Goal: Book appointment/travel/reservation

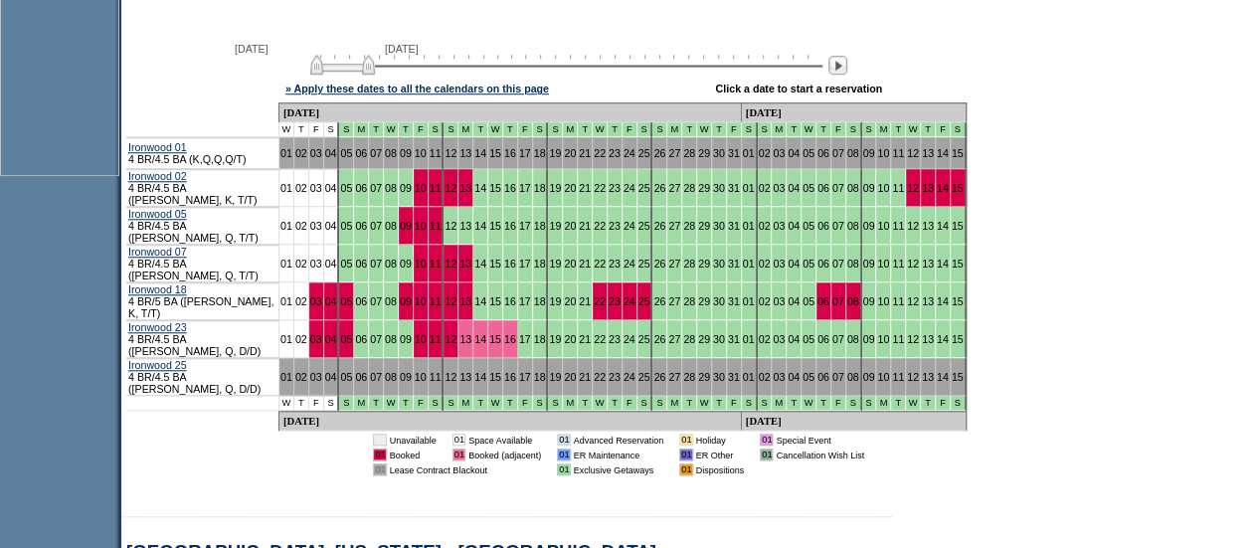
scroll to position [816, 0]
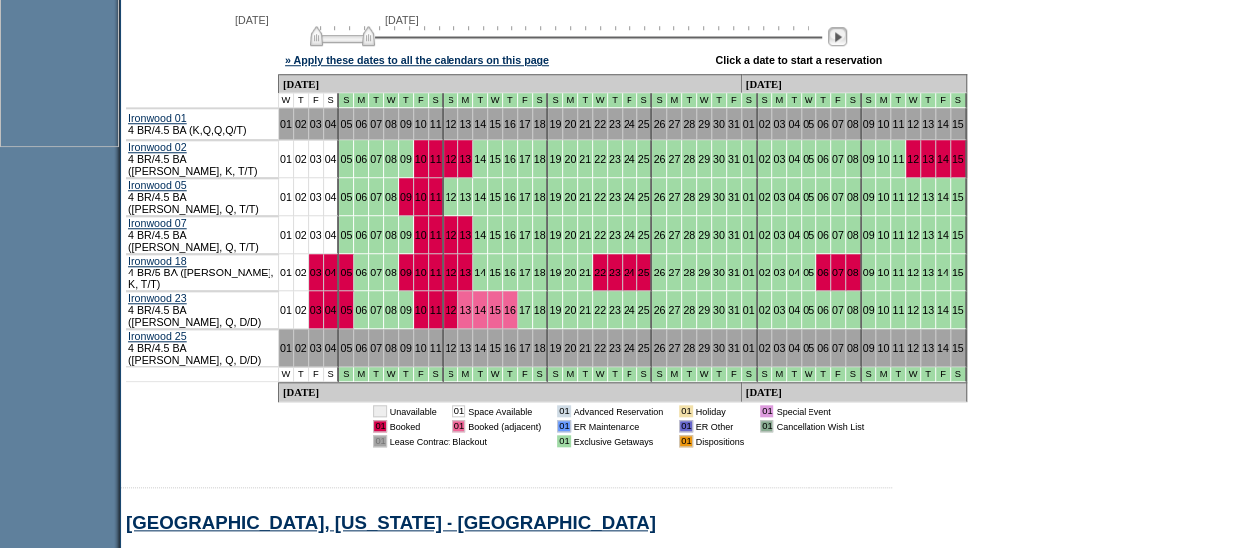
click at [845, 46] on img at bounding box center [837, 36] width 19 height 19
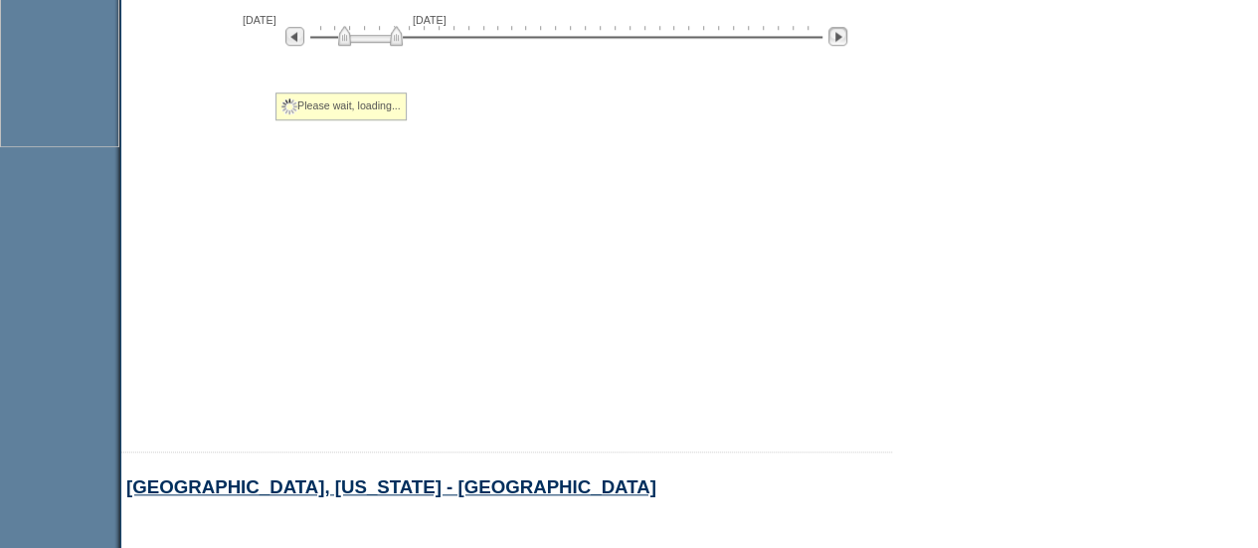
click at [845, 46] on img at bounding box center [837, 36] width 19 height 19
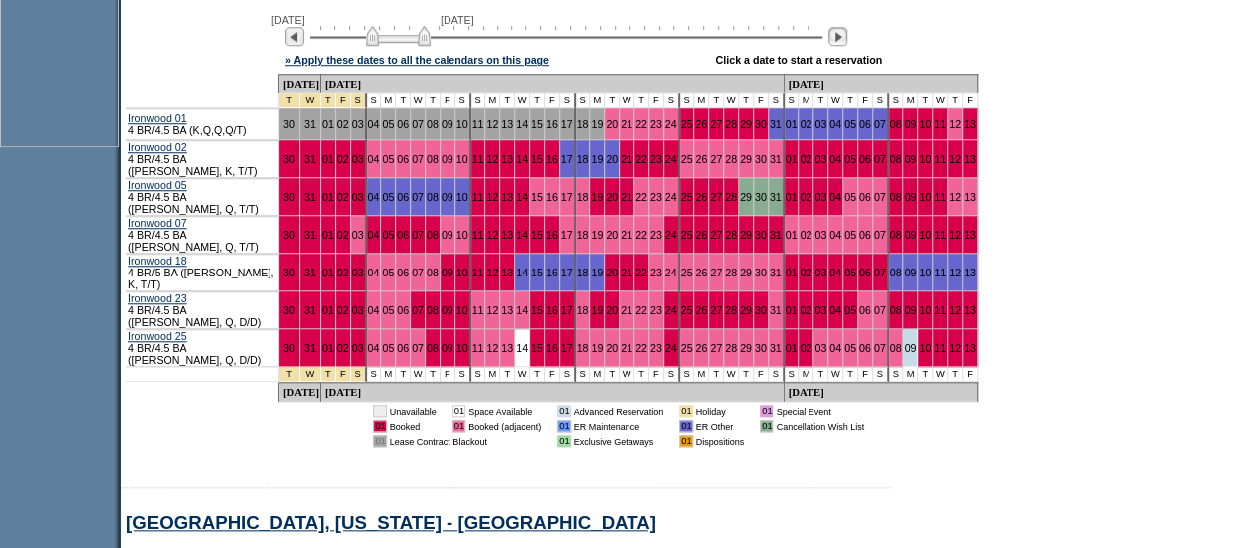
click at [845, 46] on img at bounding box center [837, 36] width 19 height 19
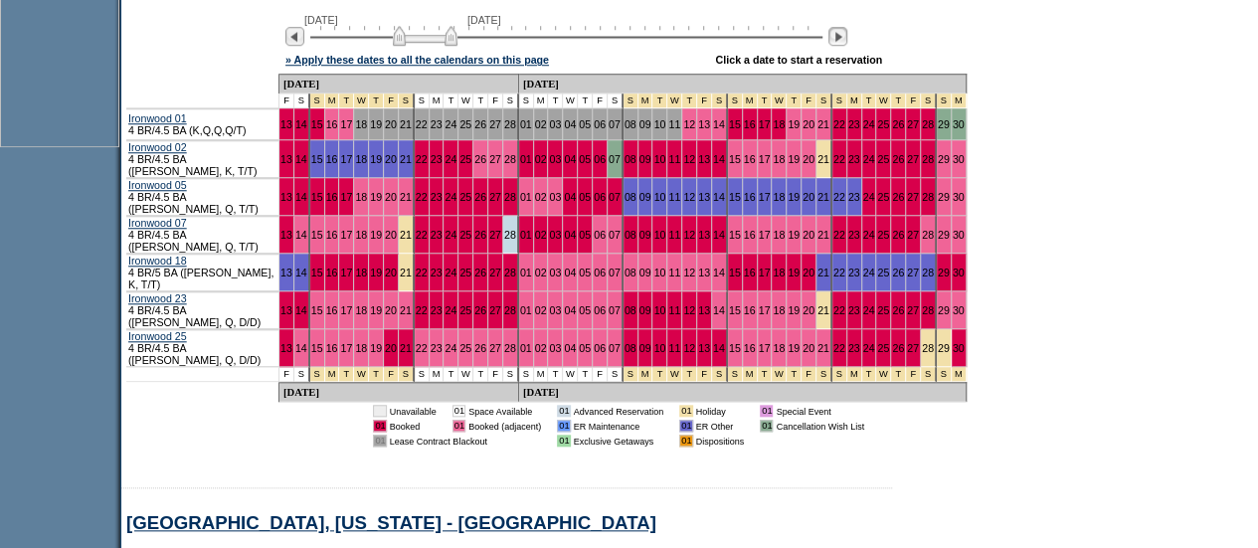
click at [845, 46] on img at bounding box center [837, 36] width 19 height 19
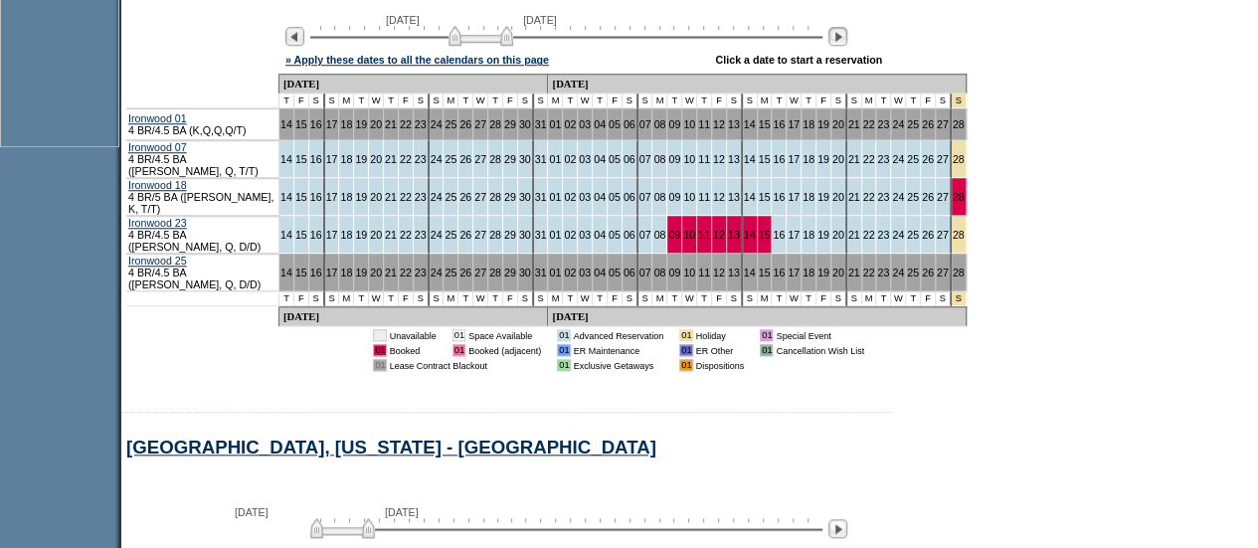
click at [845, 46] on img at bounding box center [837, 36] width 19 height 19
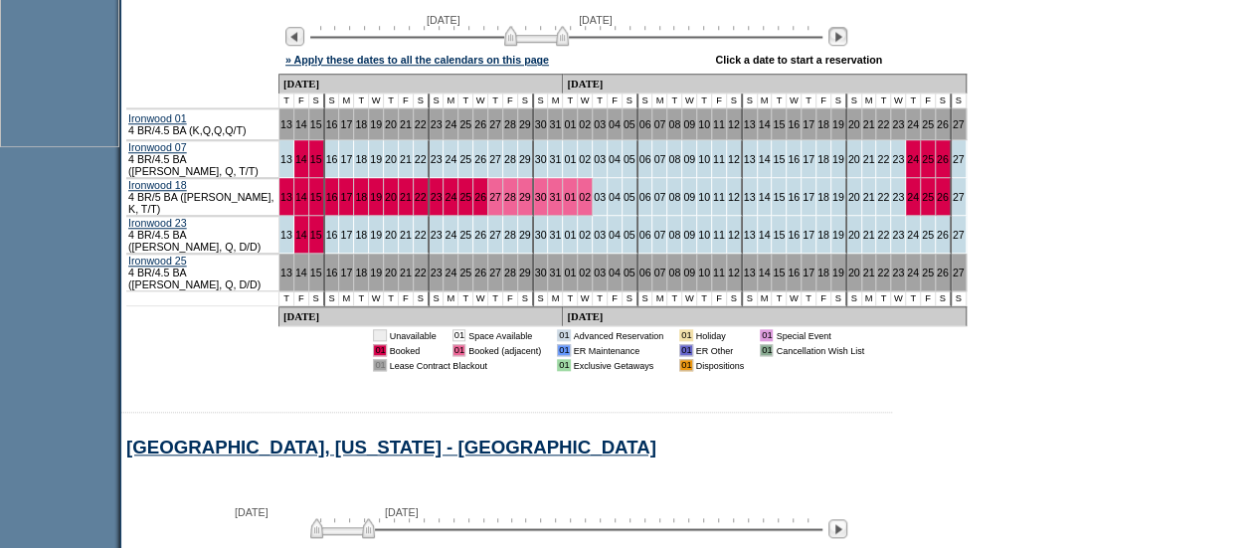
click at [845, 46] on img at bounding box center [837, 36] width 19 height 19
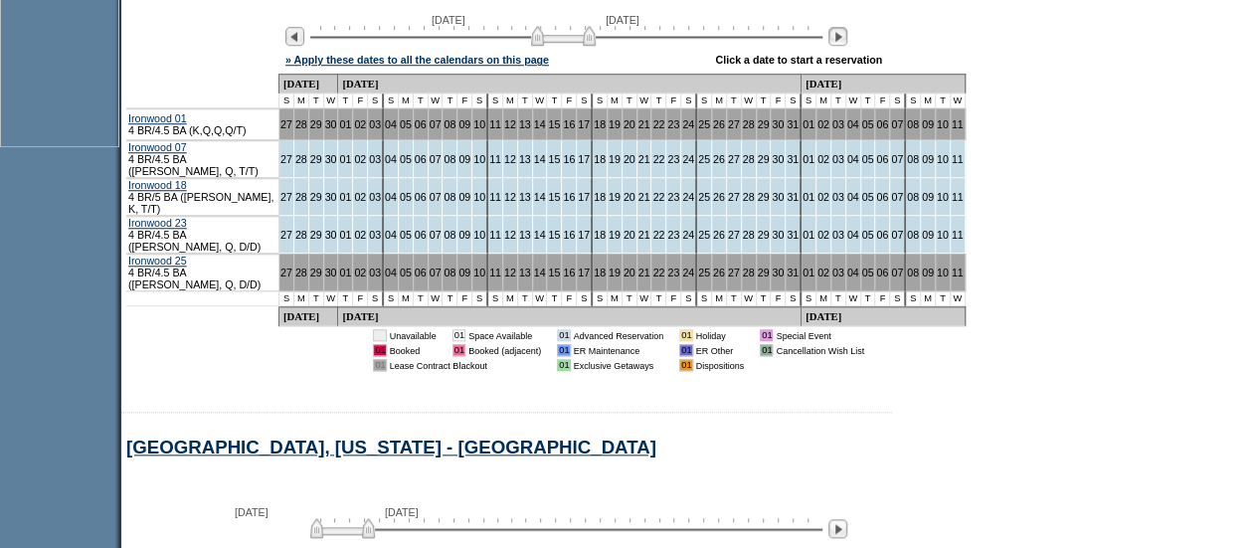
click at [845, 46] on img at bounding box center [837, 36] width 19 height 19
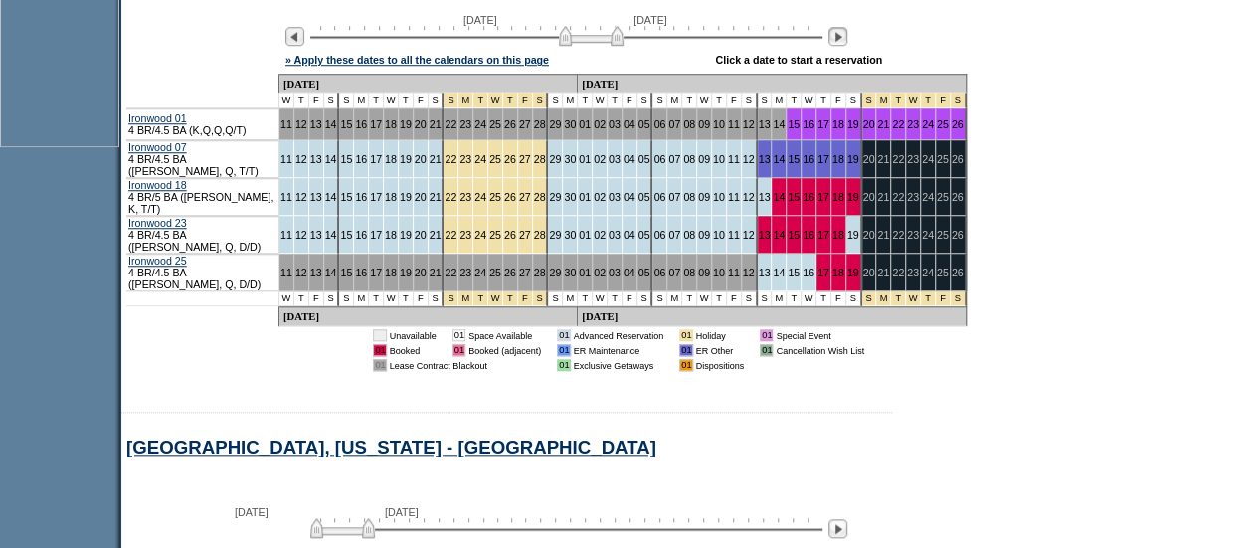
click at [845, 46] on img at bounding box center [837, 36] width 19 height 19
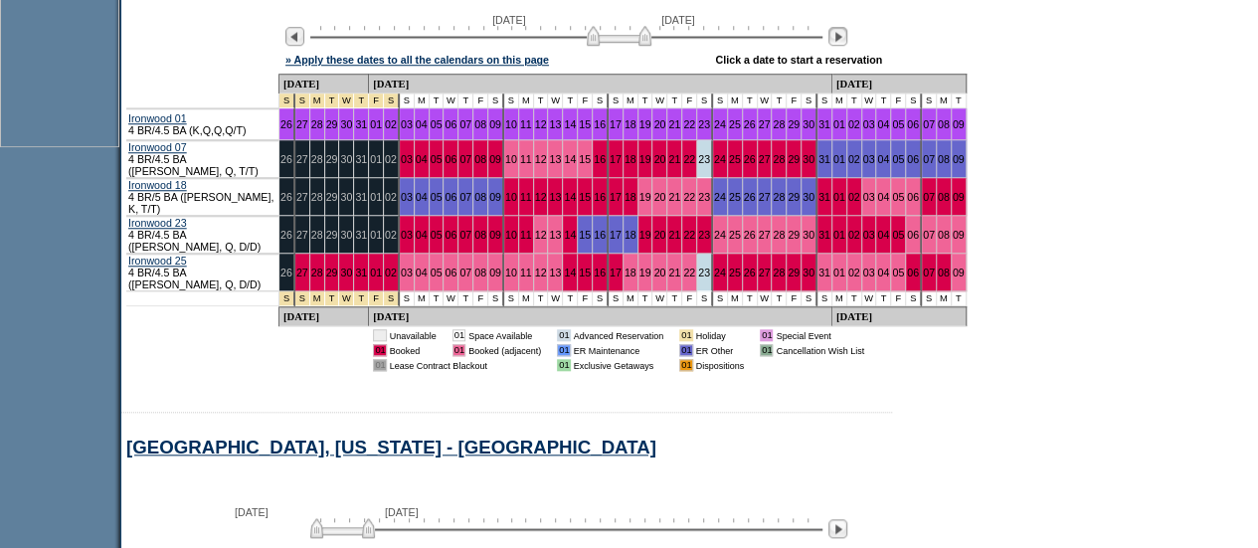
click at [845, 46] on img at bounding box center [837, 36] width 19 height 19
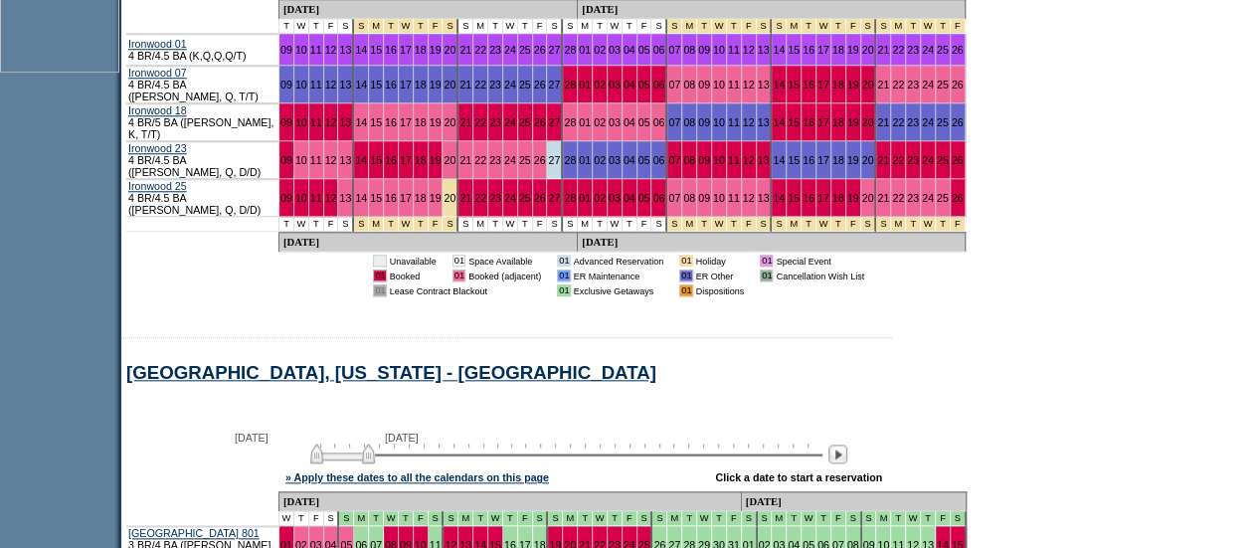
scroll to position [893, 0]
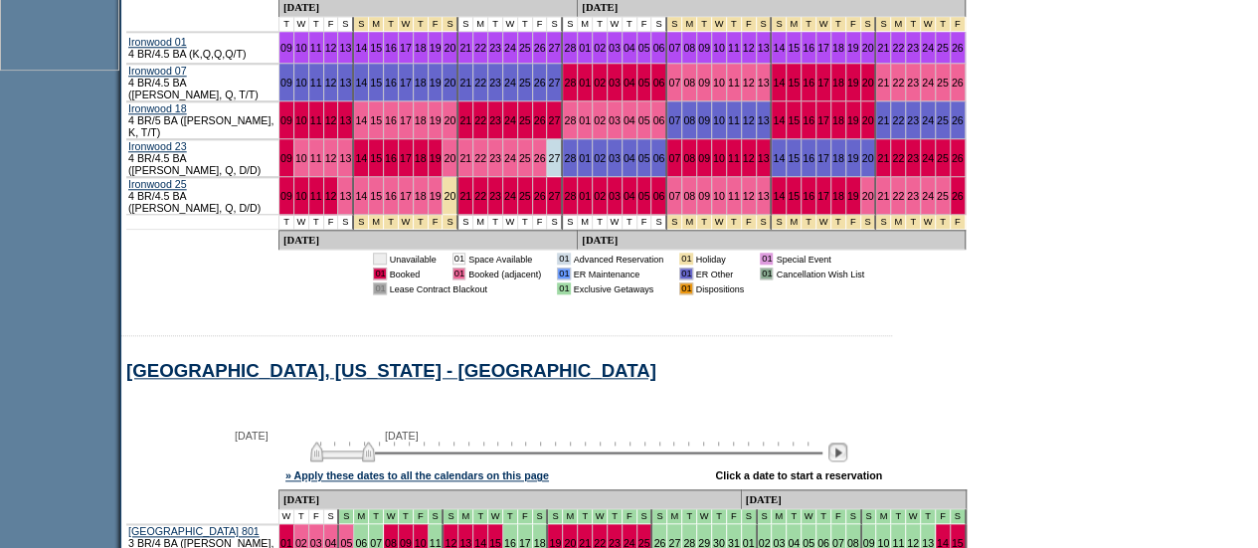
click at [847, 442] on img at bounding box center [837, 451] width 19 height 19
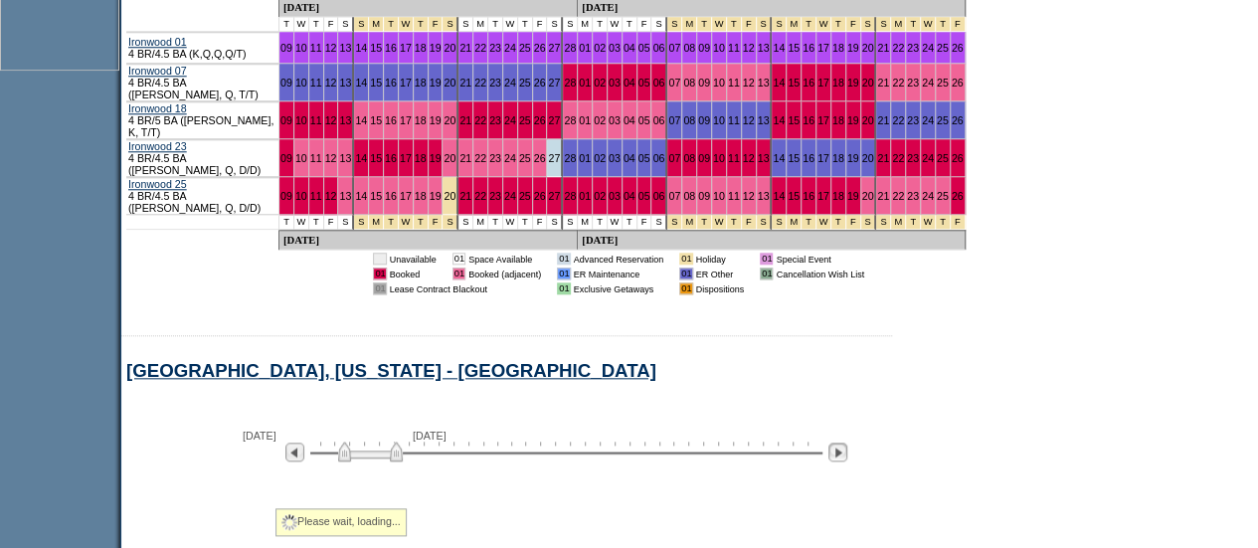
click at [847, 442] on img at bounding box center [837, 451] width 19 height 19
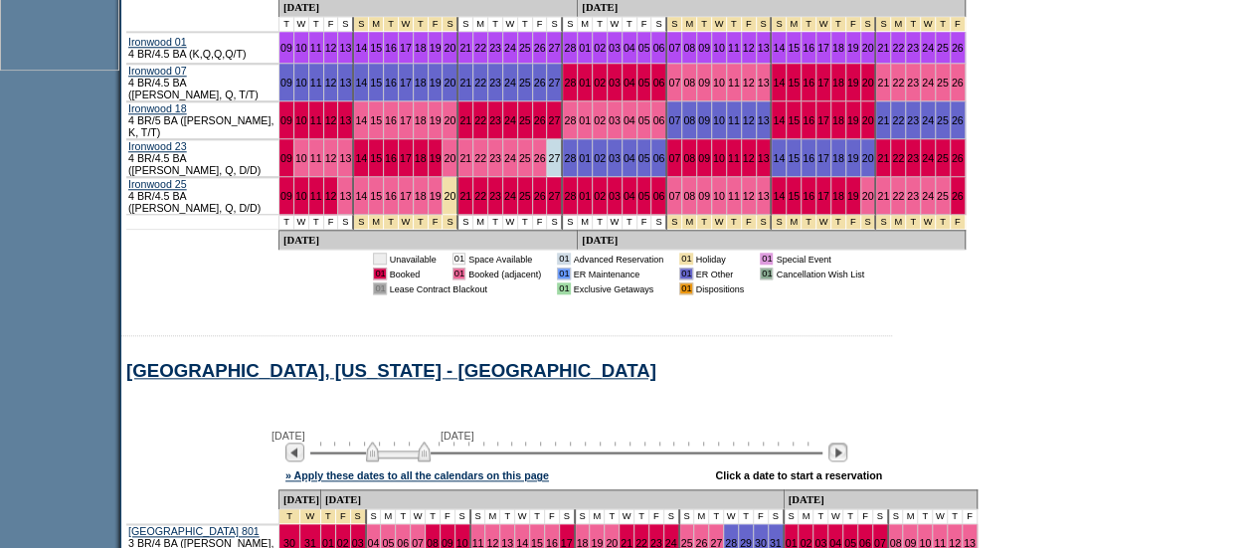
click at [847, 442] on img at bounding box center [837, 451] width 19 height 19
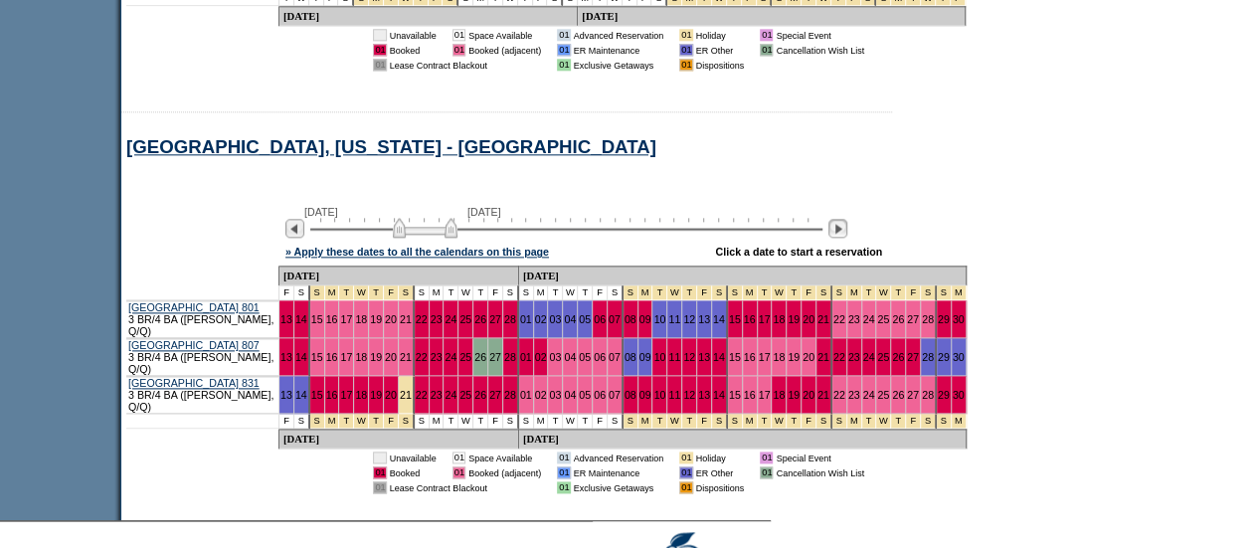
scroll to position [1117, 0]
click at [847, 218] on img at bounding box center [837, 227] width 19 height 19
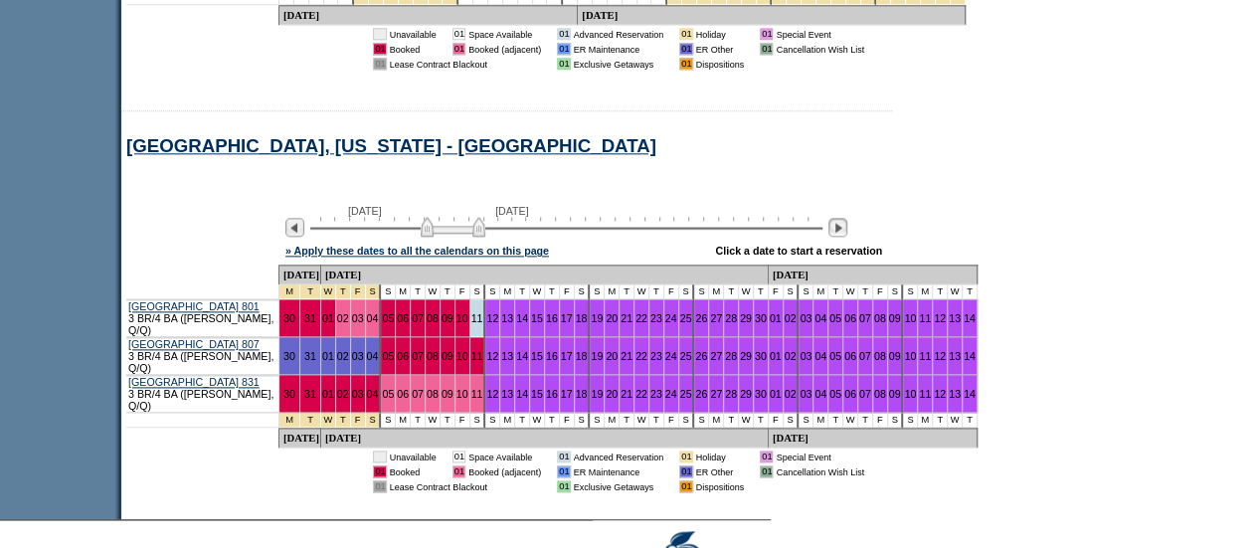
click at [847, 218] on img at bounding box center [837, 227] width 19 height 19
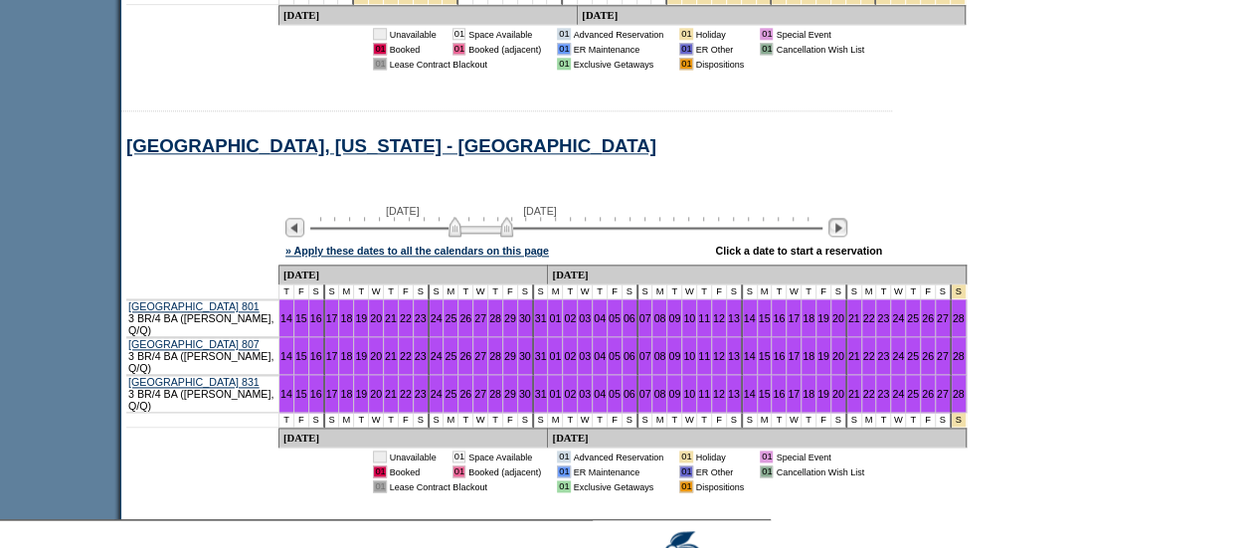
click at [847, 218] on img at bounding box center [837, 227] width 19 height 19
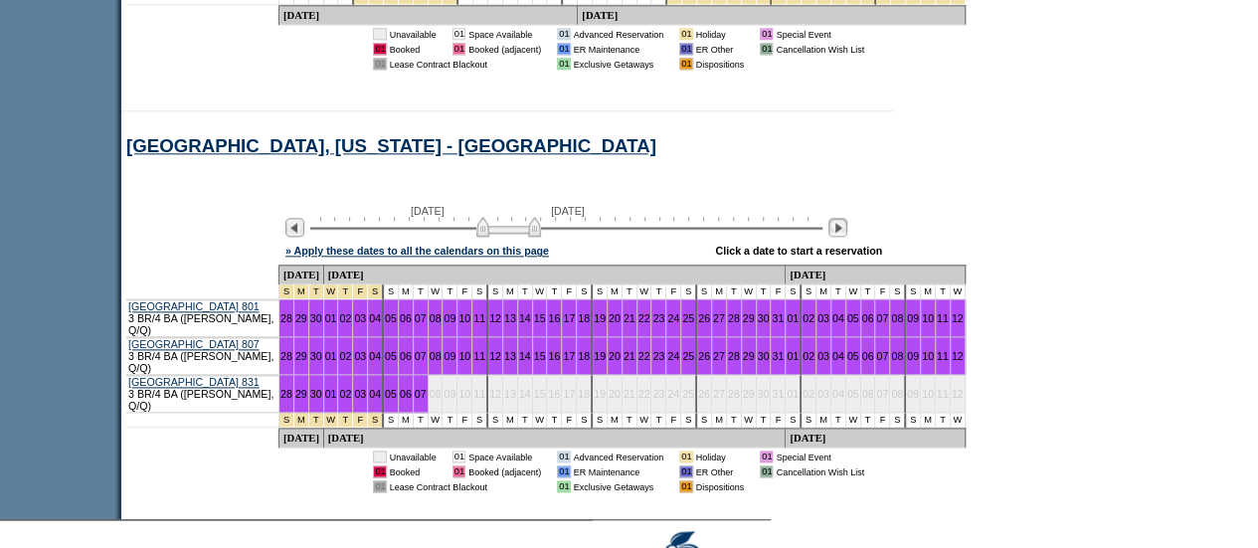
click at [847, 218] on img at bounding box center [837, 227] width 19 height 19
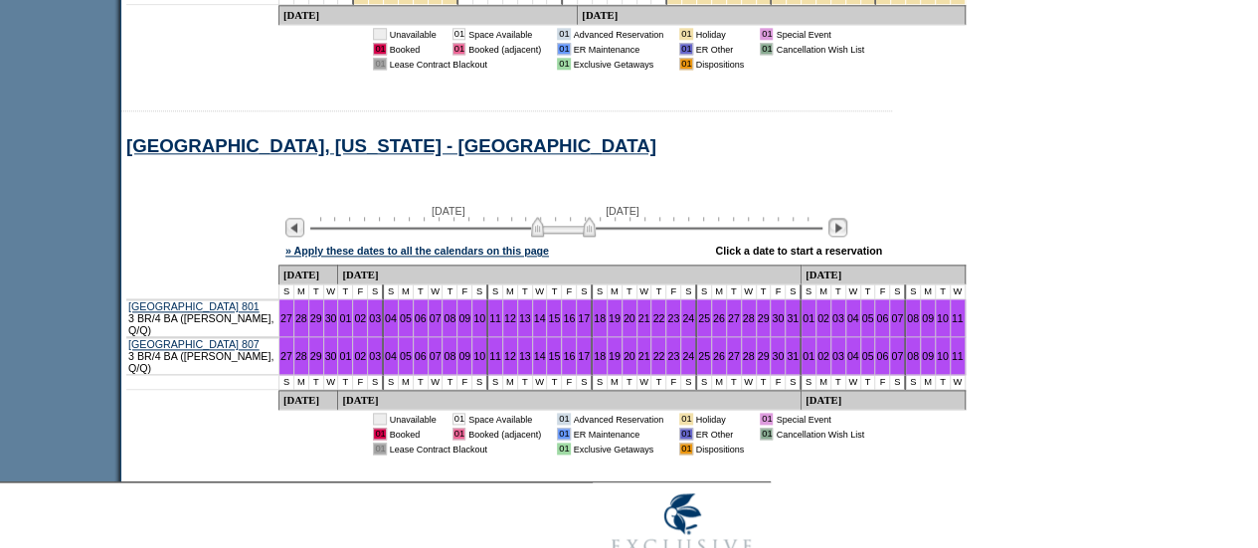
click at [847, 218] on img at bounding box center [837, 227] width 19 height 19
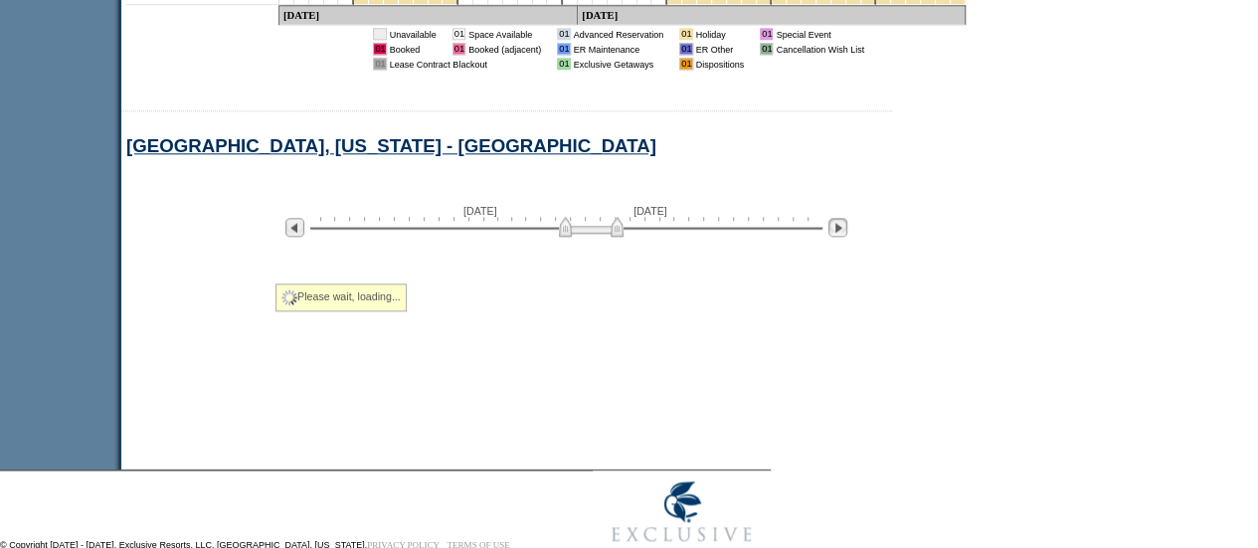
click at [847, 218] on img at bounding box center [837, 227] width 19 height 19
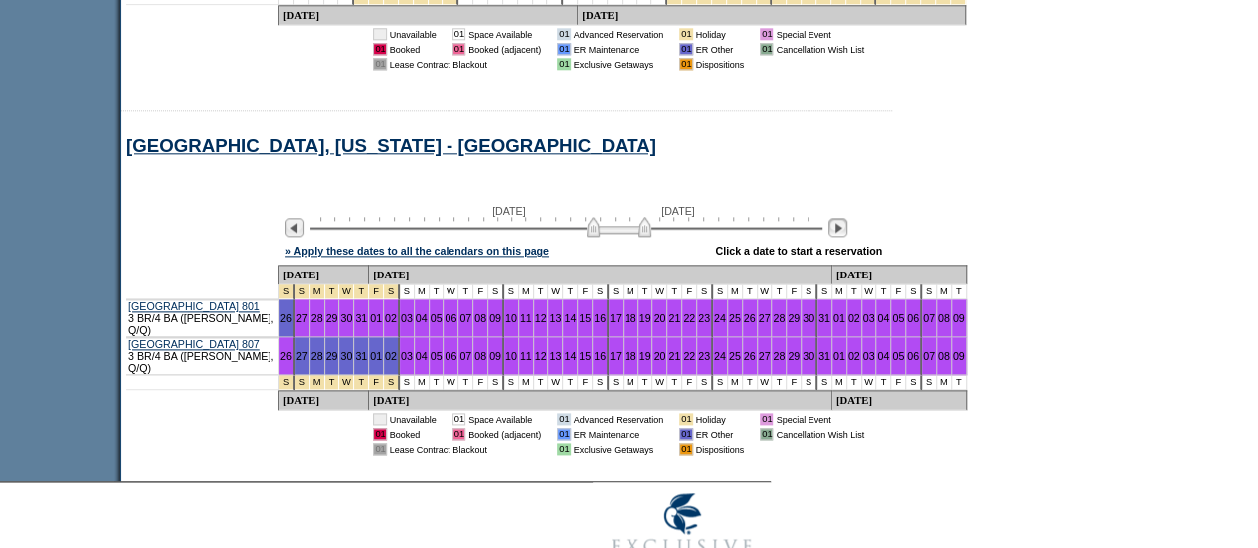
click at [847, 218] on img at bounding box center [837, 227] width 19 height 19
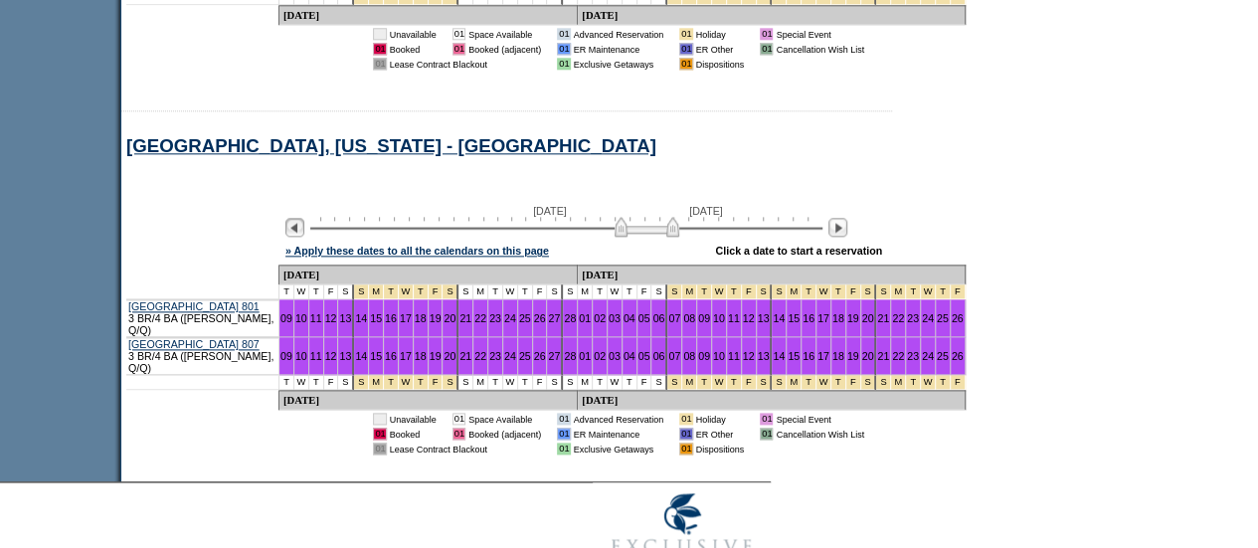
click at [304, 218] on img at bounding box center [294, 227] width 19 height 19
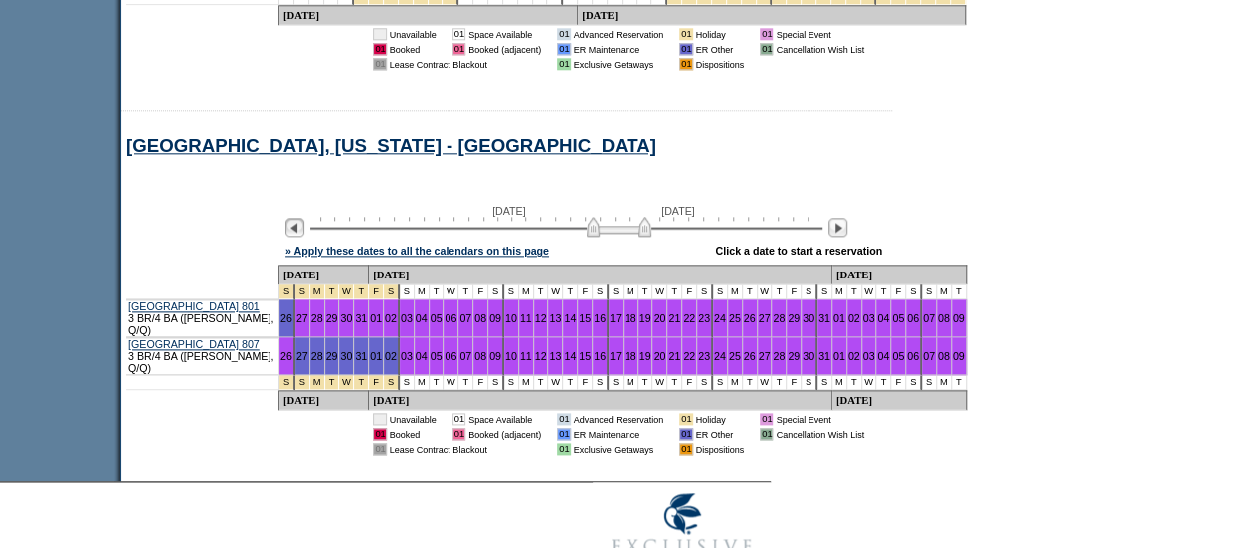
click at [304, 218] on img at bounding box center [294, 227] width 19 height 19
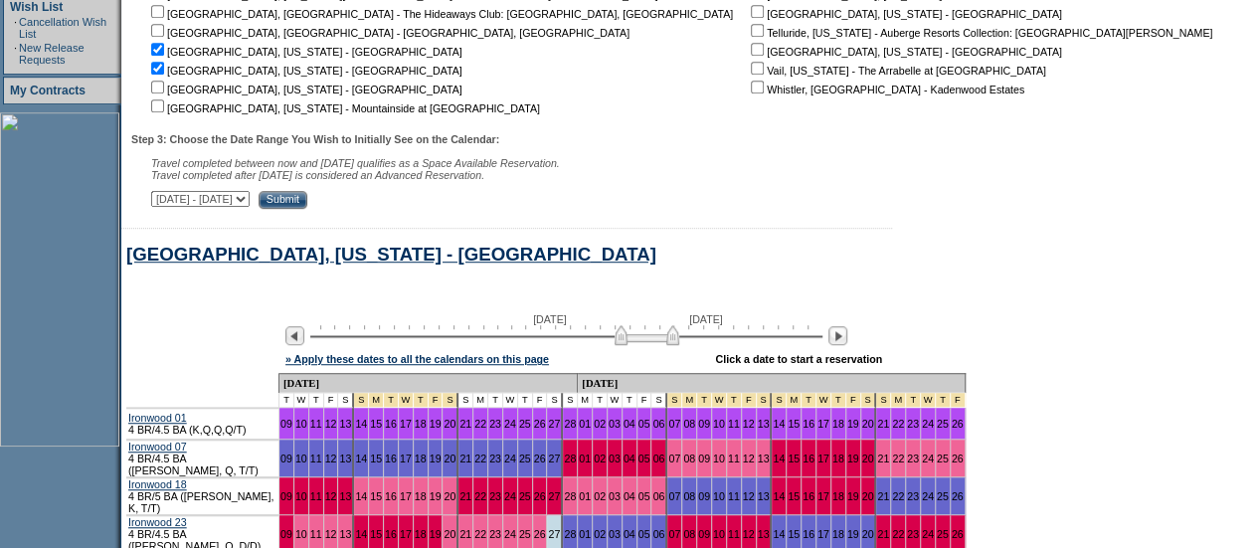
scroll to position [461, 0]
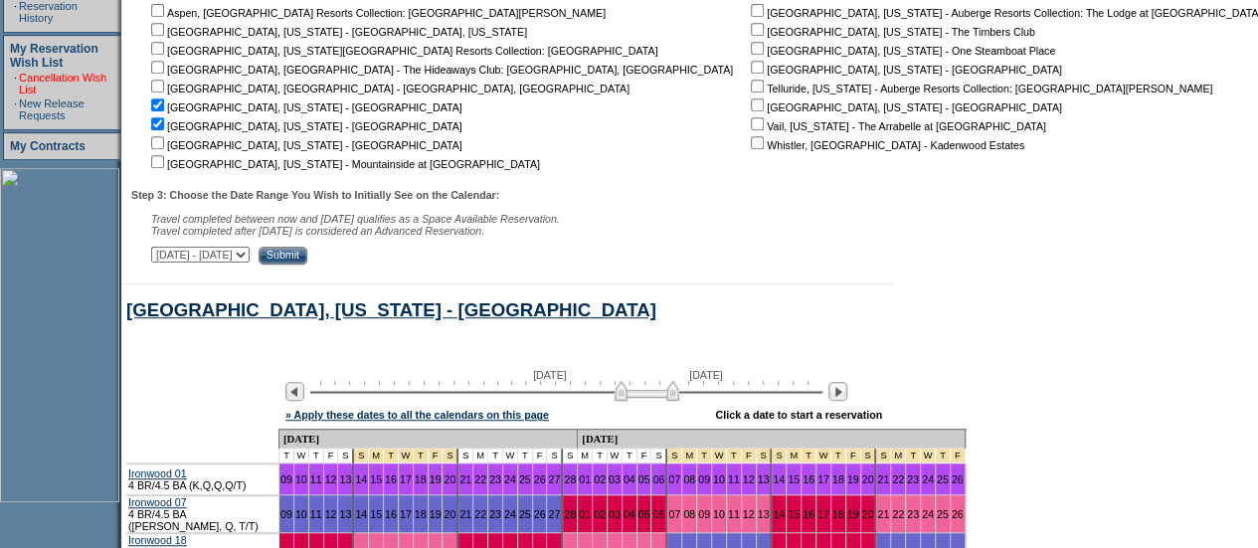
click at [67, 72] on link "Cancellation Wish List" at bounding box center [62, 84] width 87 height 24
